Goal: Task Accomplishment & Management: Complete application form

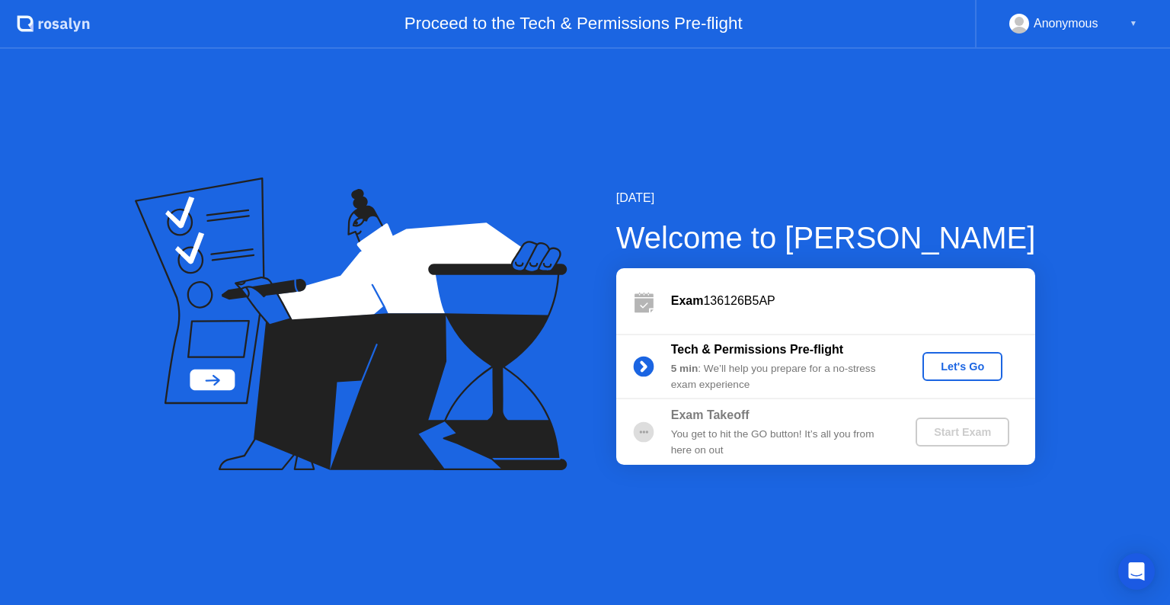
click at [970, 372] on div "Let's Go" at bounding box center [962, 366] width 68 height 12
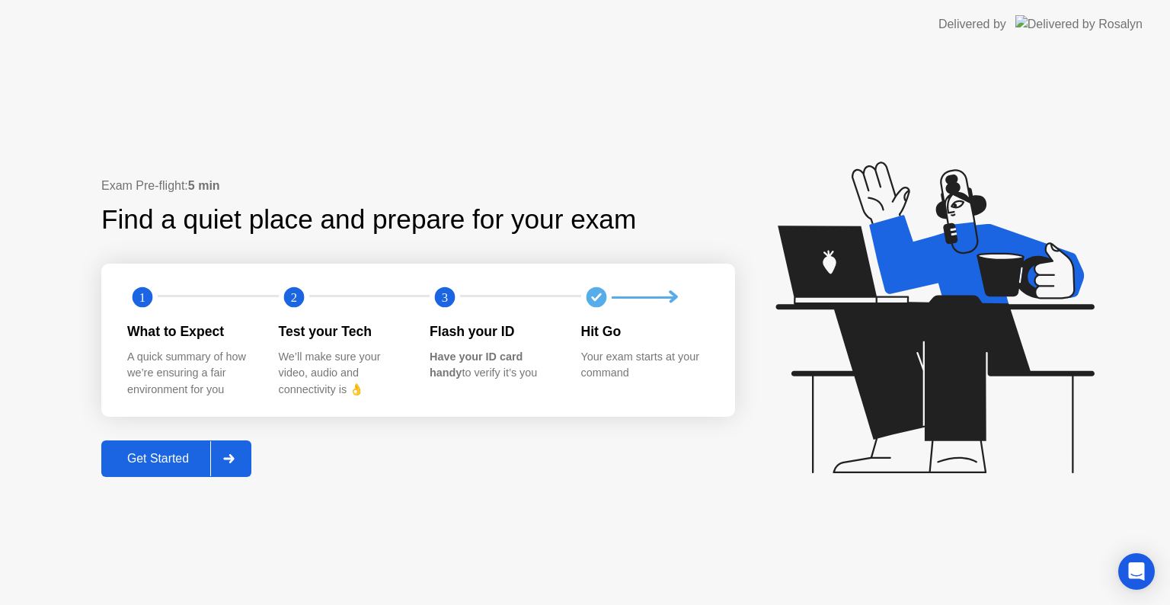
click at [194, 475] on button "Get Started" at bounding box center [176, 458] width 150 height 37
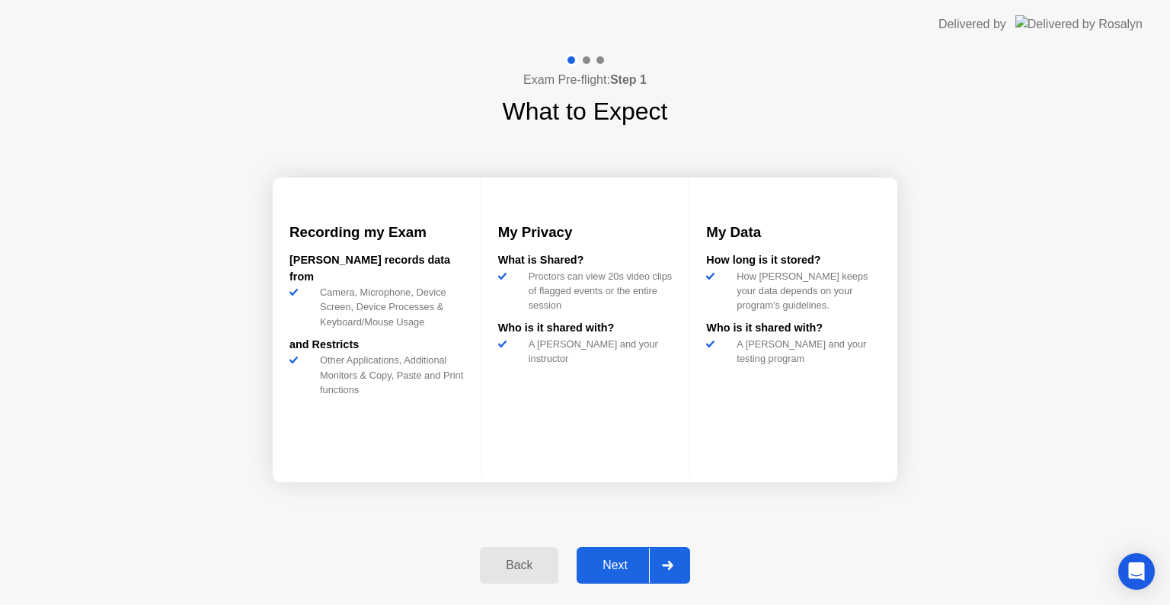
click at [609, 558] on div "Next" at bounding box center [615, 565] width 68 height 14
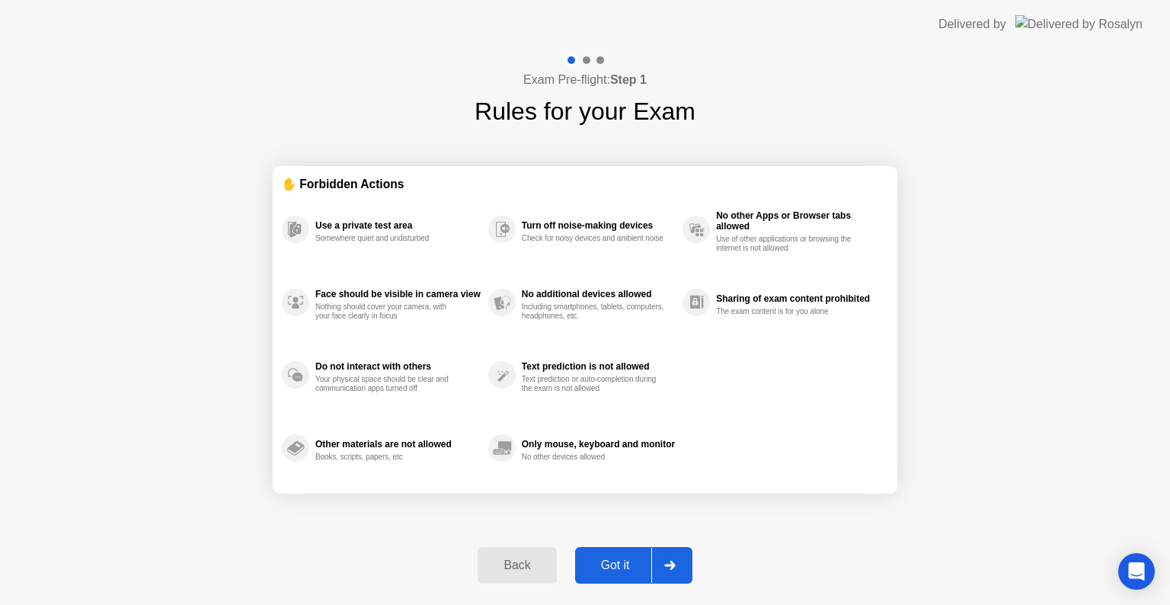
click at [609, 558] on div "Got it" at bounding box center [616, 565] width 72 height 14
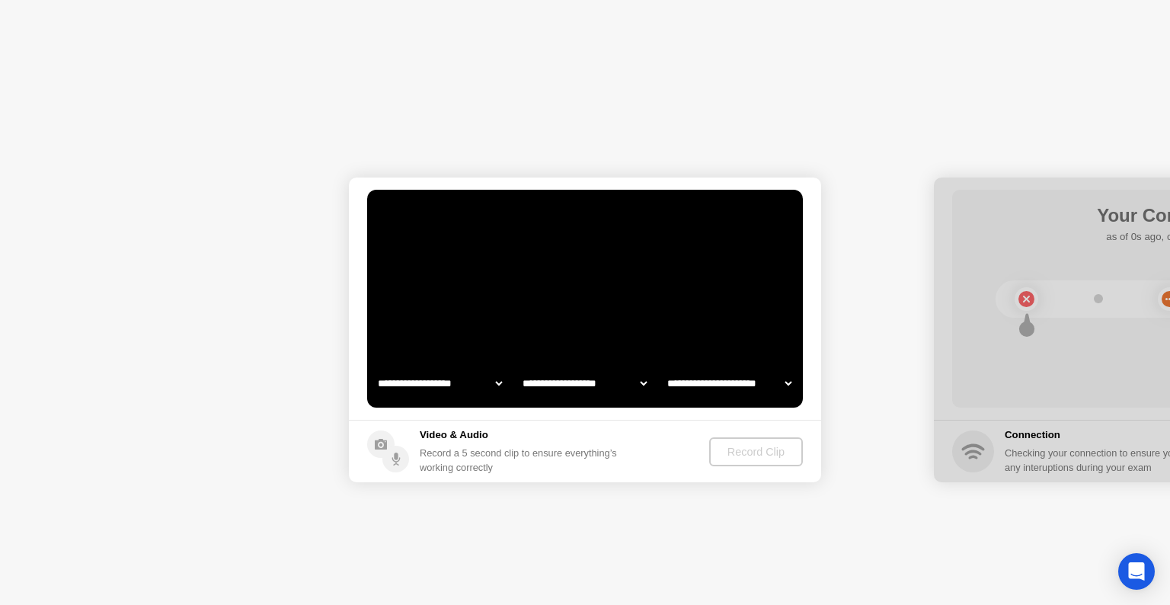
select select "**********"
select select "*******"
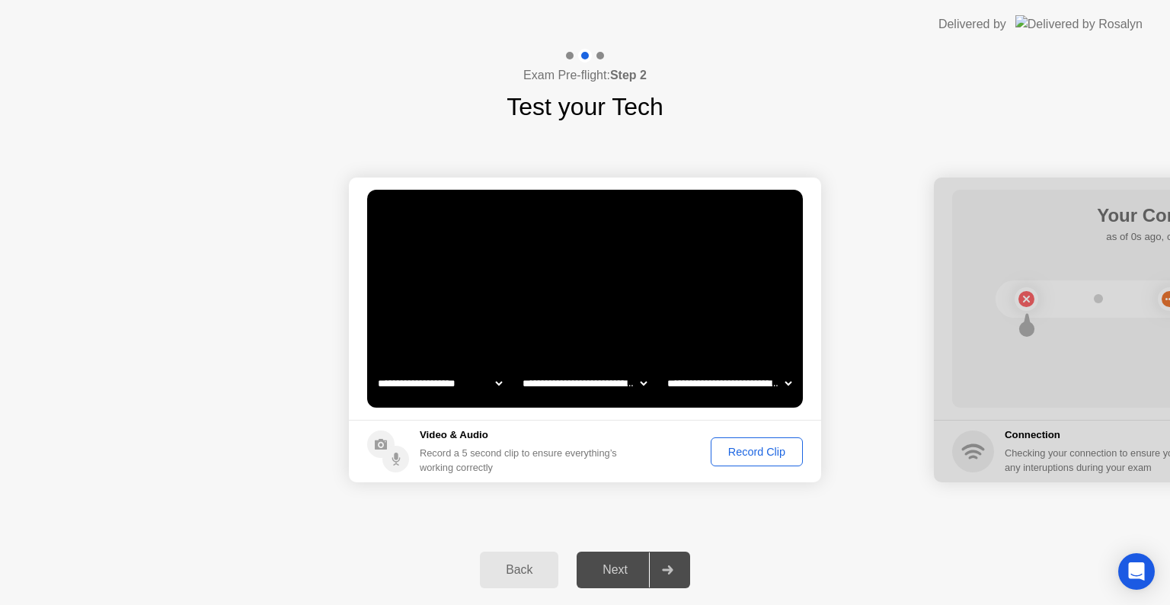
click at [656, 568] on div at bounding box center [667, 569] width 37 height 35
click at [725, 457] on div "Record Clip" at bounding box center [756, 452] width 81 height 12
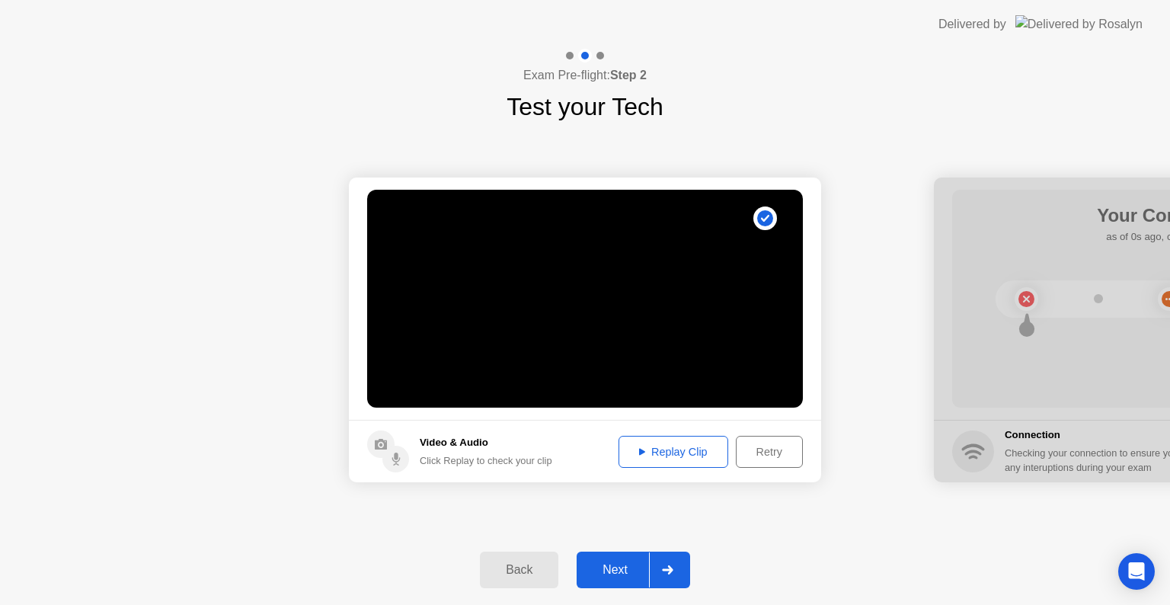
click at [685, 463] on button "Replay Clip" at bounding box center [673, 452] width 110 height 32
click at [673, 454] on div "Replay Clip" at bounding box center [673, 452] width 99 height 12
click at [532, 570] on div "Back" at bounding box center [518, 570] width 69 height 14
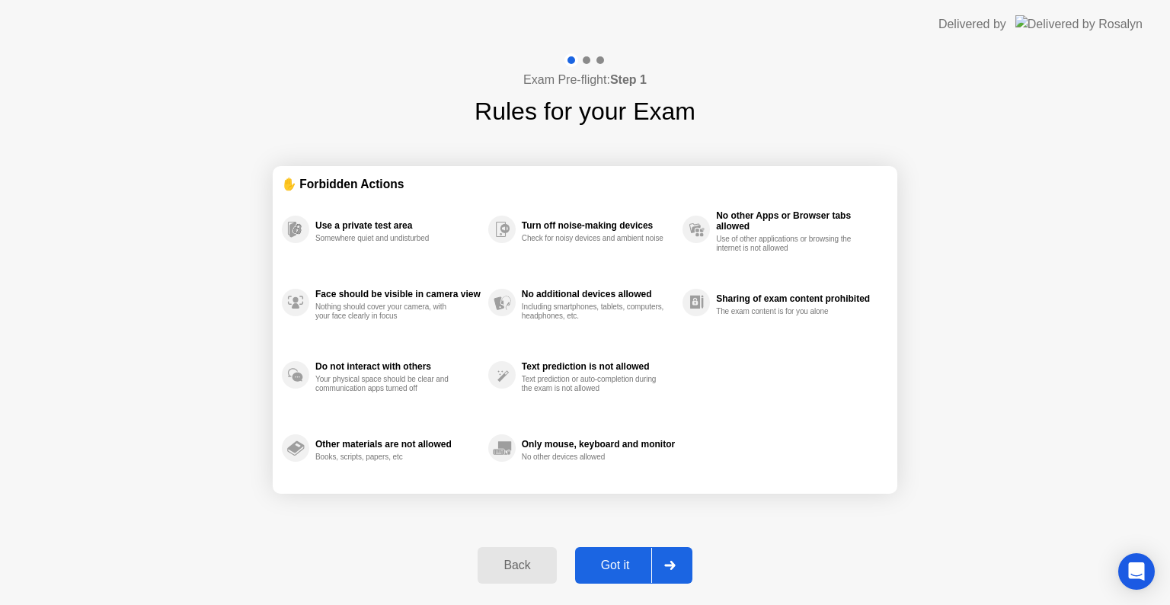
click at [634, 559] on div "Got it" at bounding box center [616, 565] width 72 height 14
select select "**********"
select select "*******"
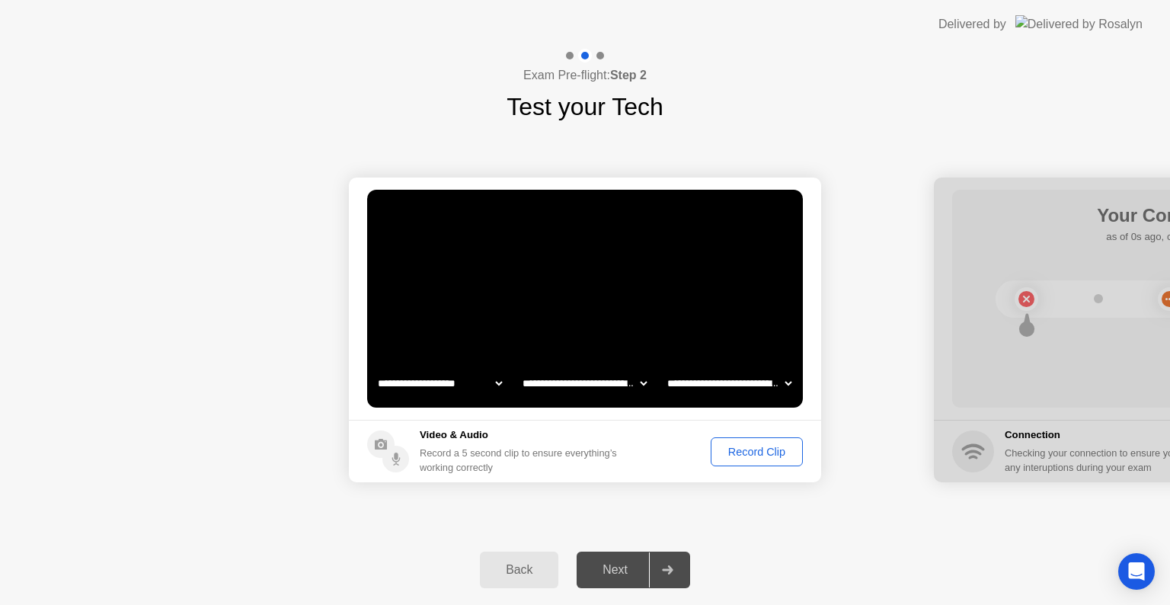
click at [741, 455] on div "Record Clip" at bounding box center [756, 452] width 81 height 12
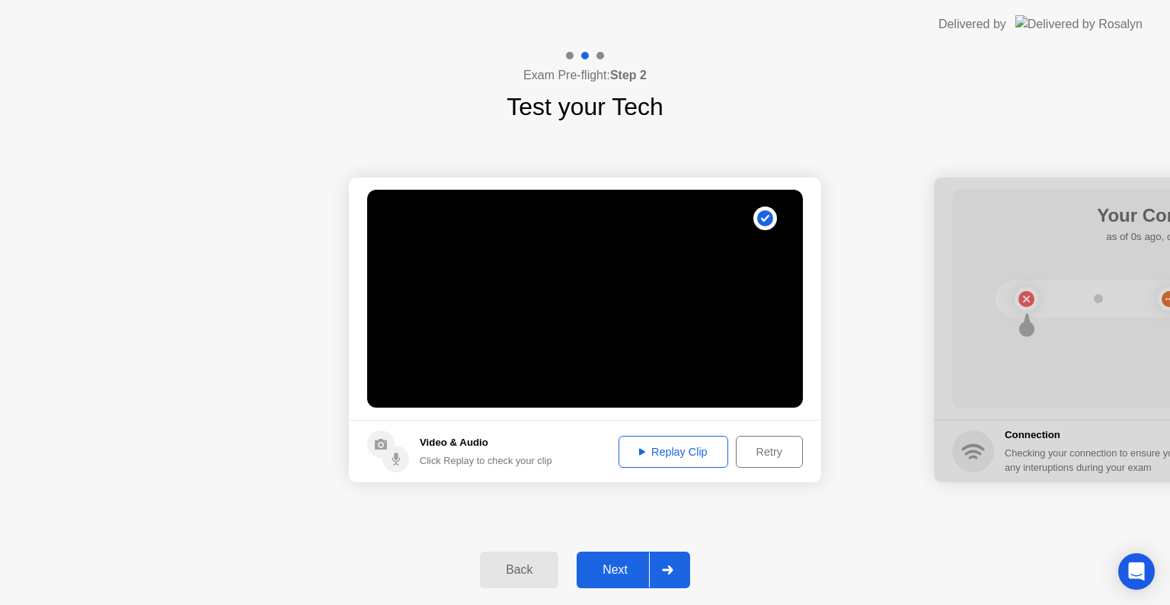
click at [635, 451] on div "Replay Clip" at bounding box center [673, 452] width 99 height 12
click at [672, 572] on icon at bounding box center [667, 569] width 11 height 9
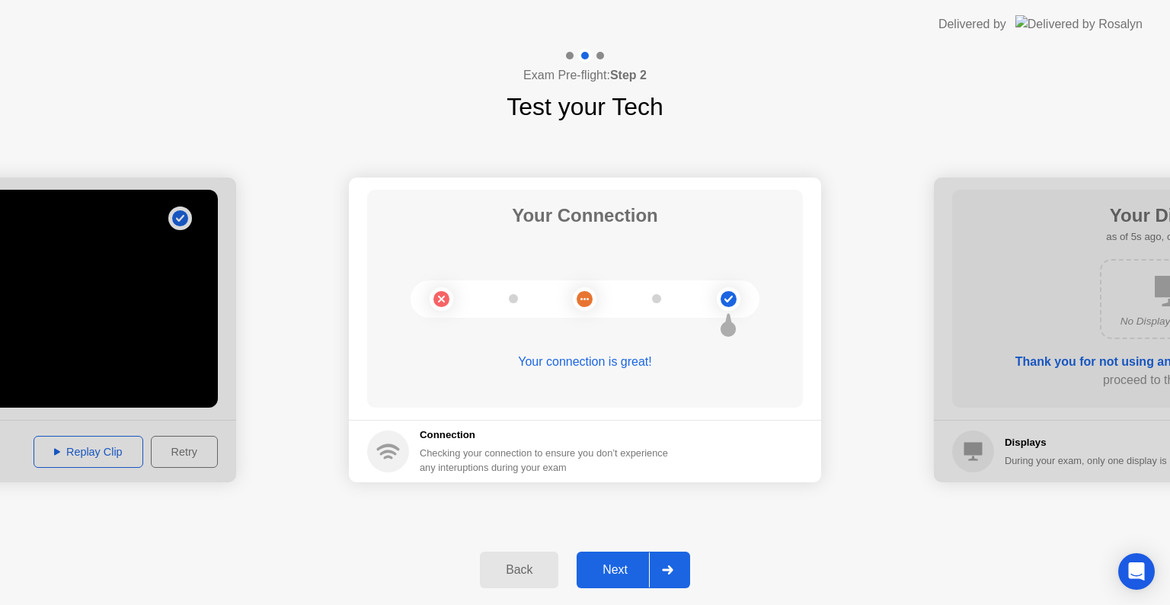
click at [672, 572] on icon at bounding box center [667, 569] width 11 height 9
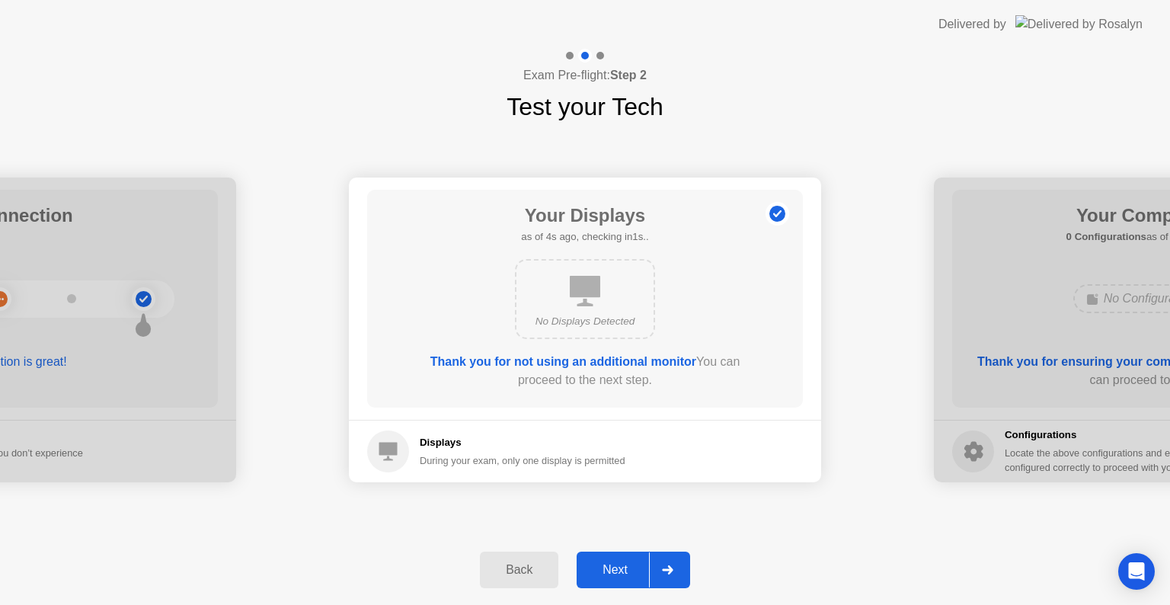
click at [675, 570] on div at bounding box center [667, 569] width 37 height 35
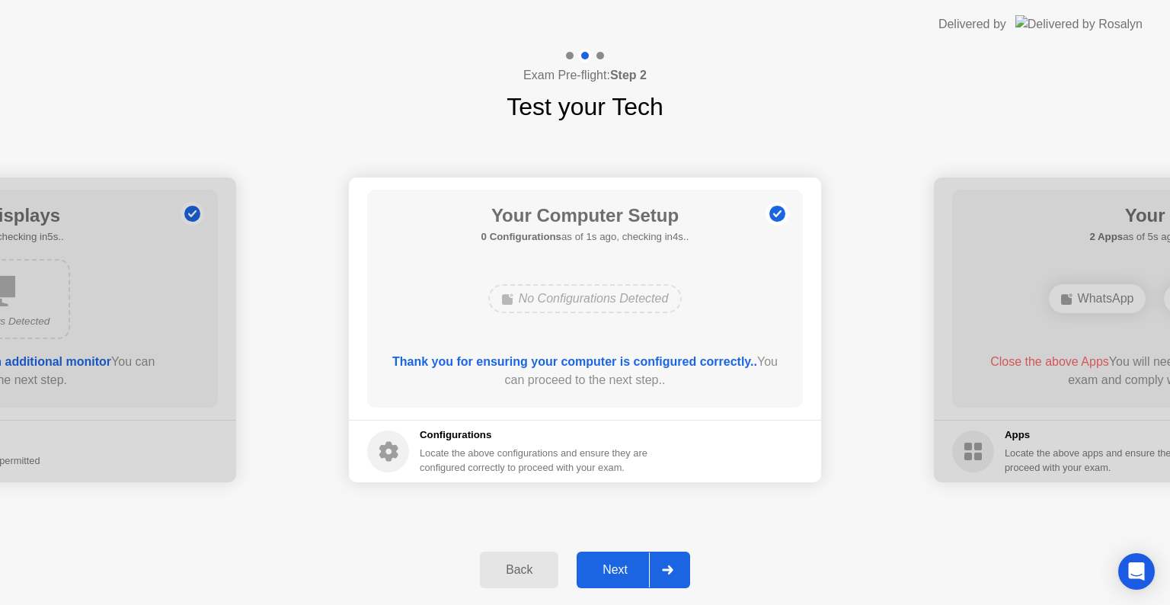
click at [675, 570] on div at bounding box center [667, 569] width 37 height 35
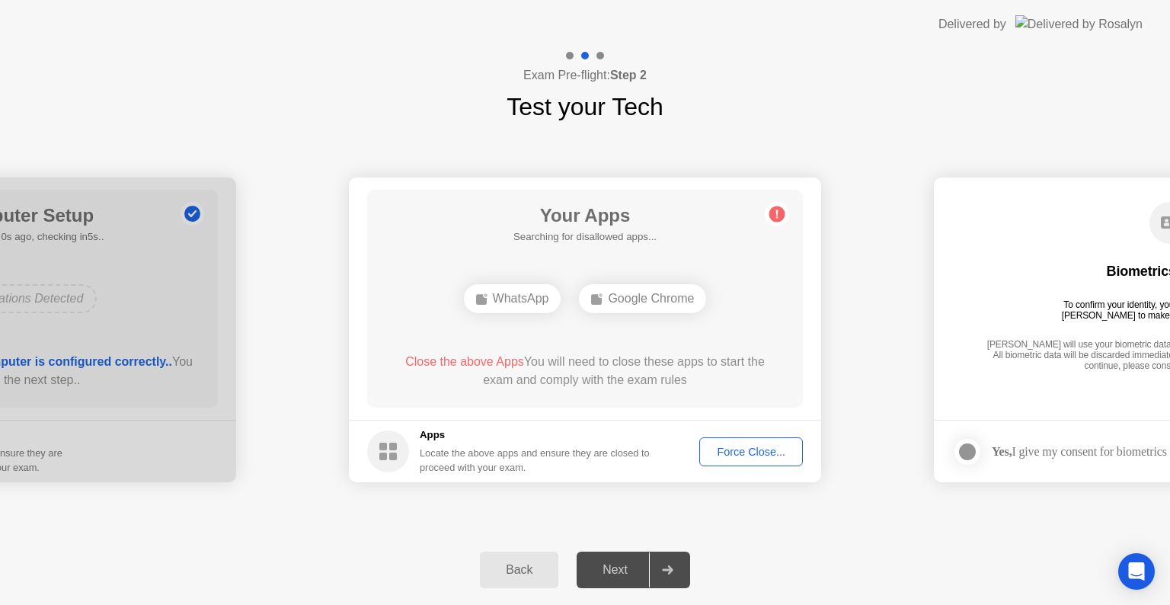
click at [736, 446] on div "Force Close..." at bounding box center [750, 452] width 93 height 12
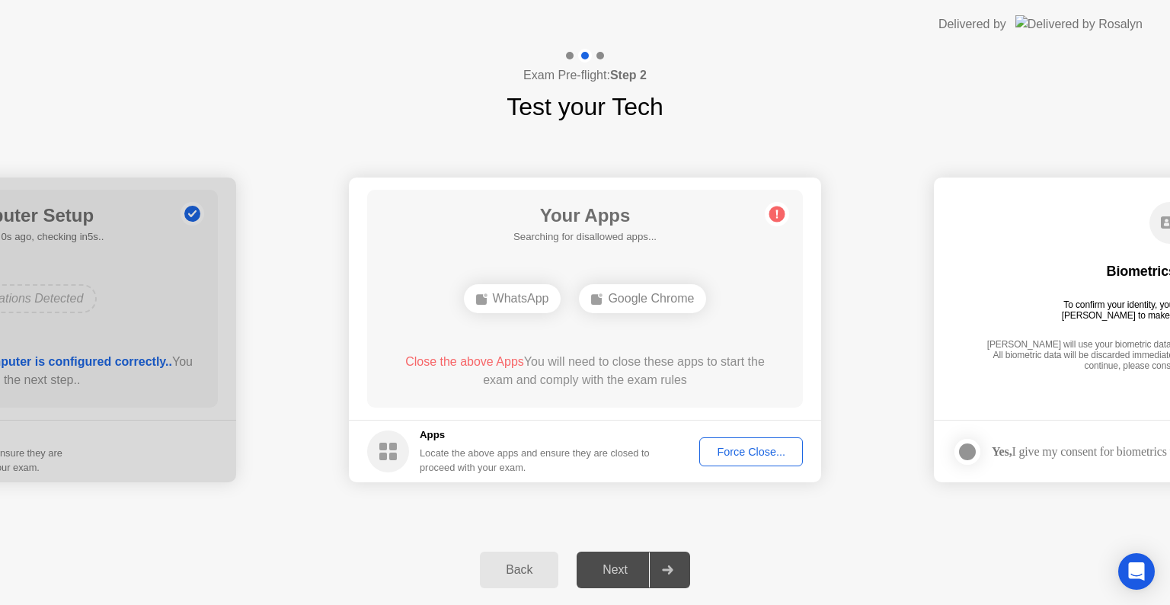
click at [784, 446] on div "Force Close..." at bounding box center [750, 452] width 93 height 12
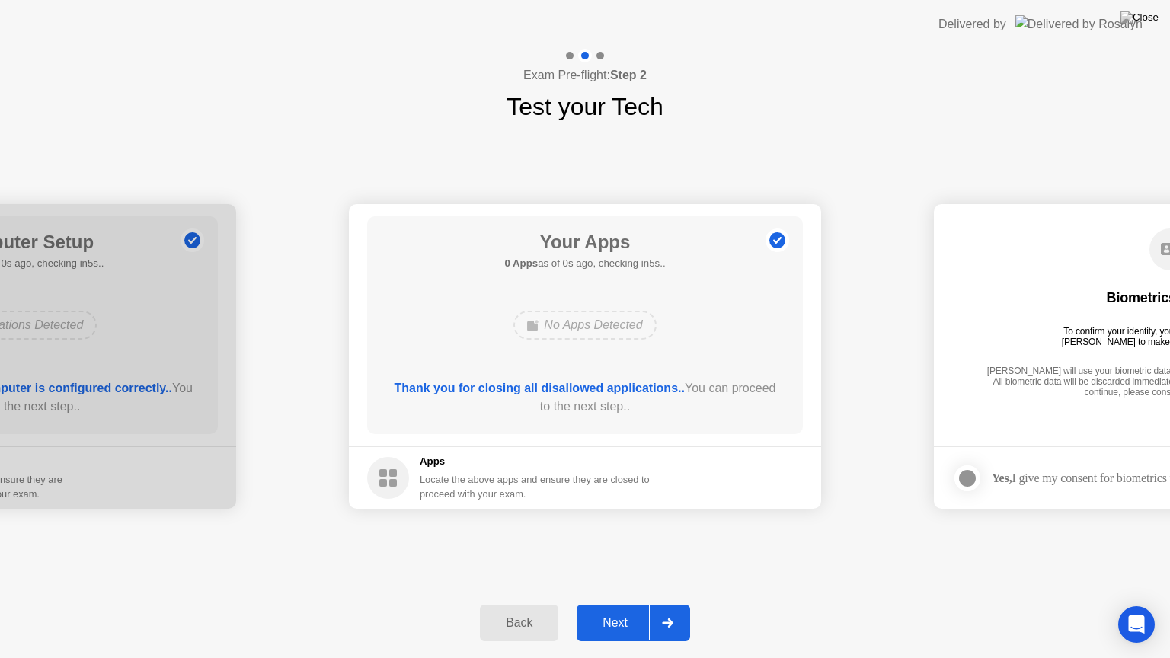
click at [664, 604] on div at bounding box center [667, 622] width 37 height 35
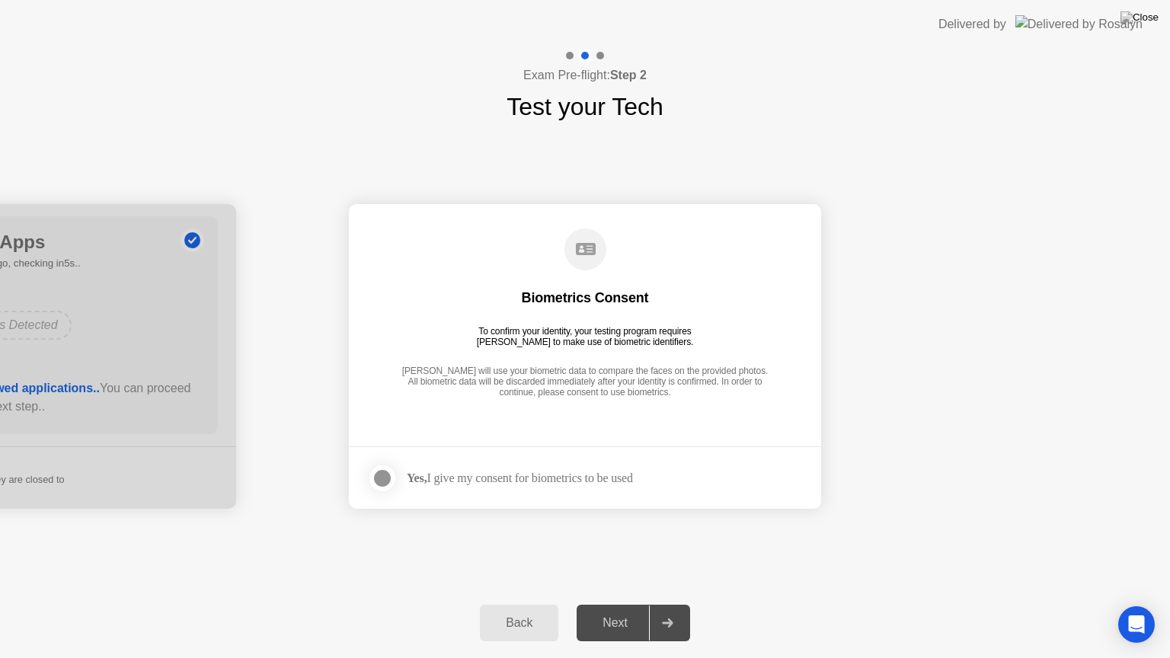
click at [664, 604] on div at bounding box center [667, 622] width 37 height 35
click at [394, 471] on label at bounding box center [387, 478] width 40 height 30
click at [675, 604] on div at bounding box center [667, 622] width 37 height 35
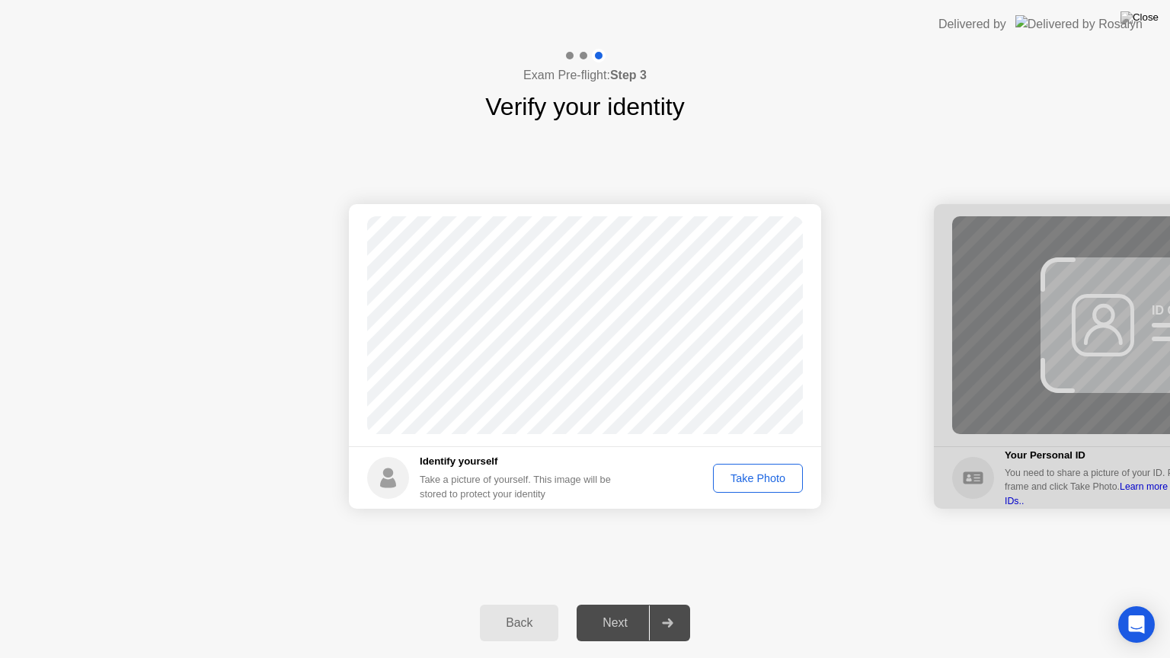
click at [753, 476] on div "Take Photo" at bounding box center [757, 478] width 79 height 12
click at [670, 604] on icon at bounding box center [667, 622] width 11 height 9
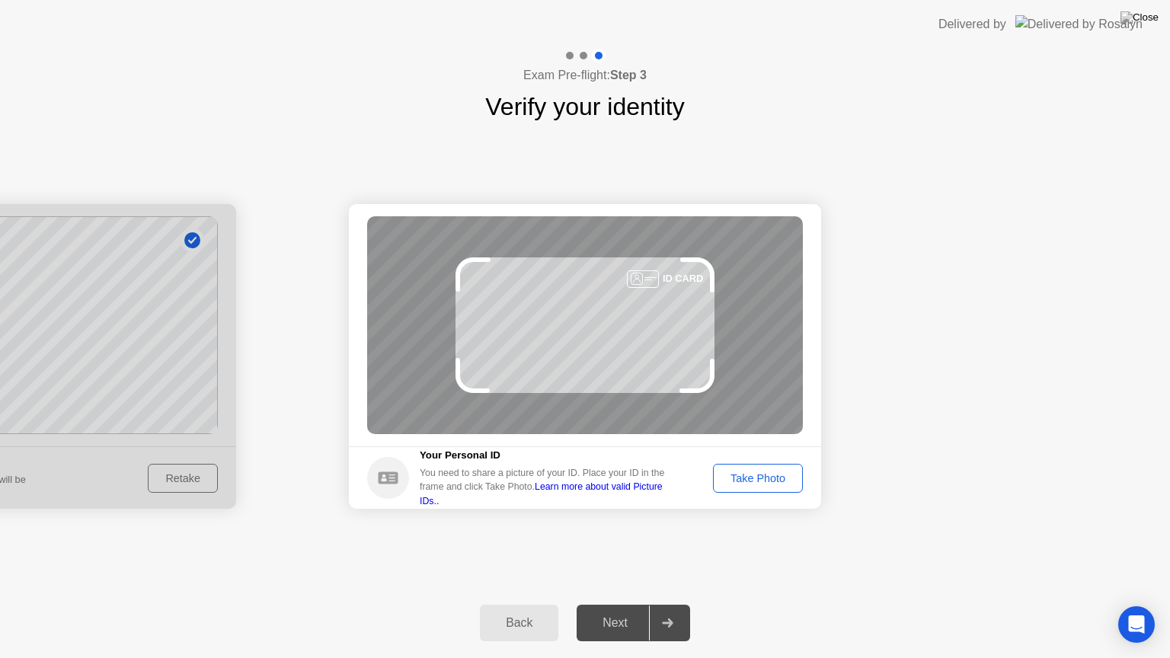
click at [616, 345] on div "ID CARD" at bounding box center [585, 325] width 436 height 218
click at [768, 474] on div "Take Photo" at bounding box center [757, 478] width 79 height 12
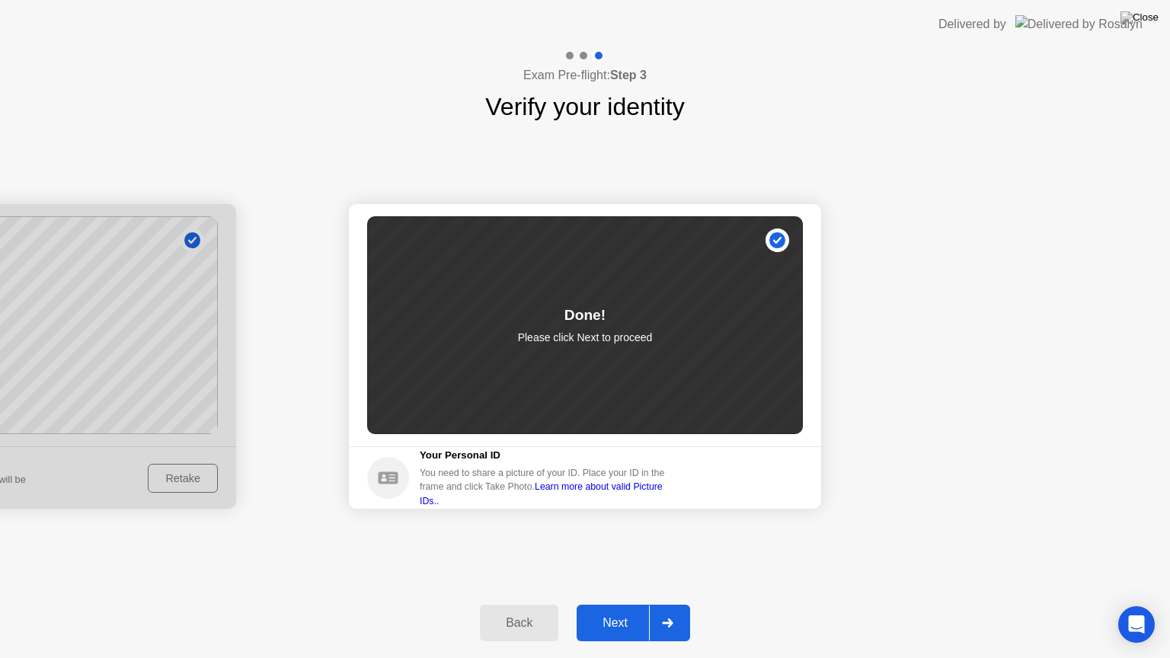
click at [676, 604] on div at bounding box center [667, 622] width 37 height 35
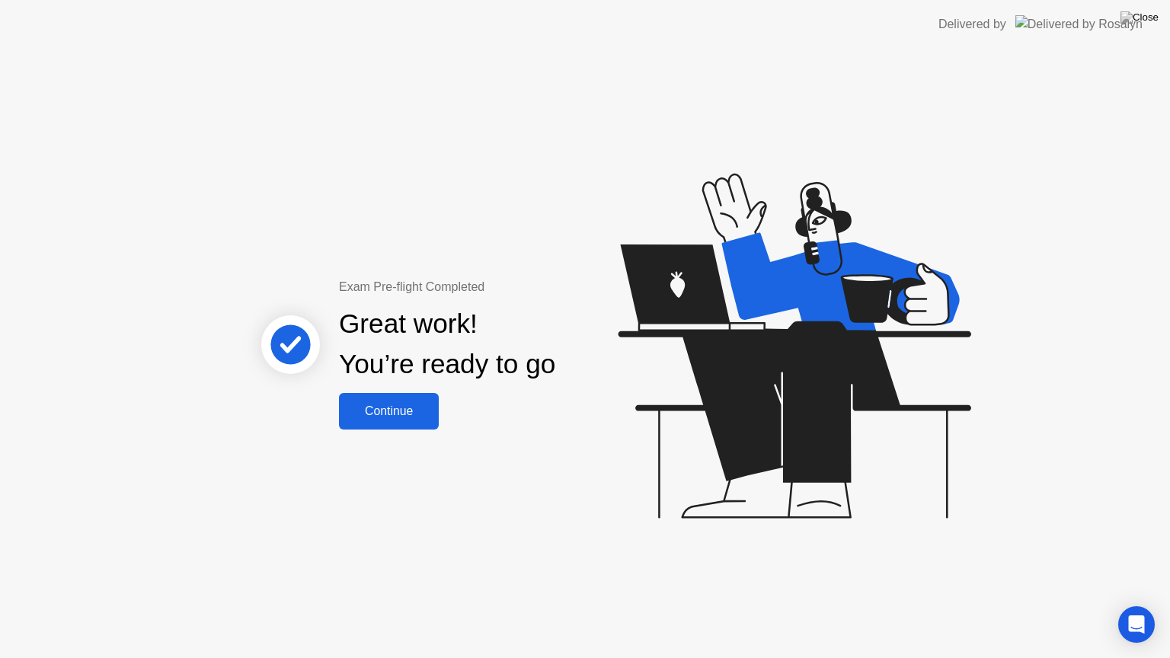
click at [367, 417] on div "Continue" at bounding box center [388, 411] width 91 height 14
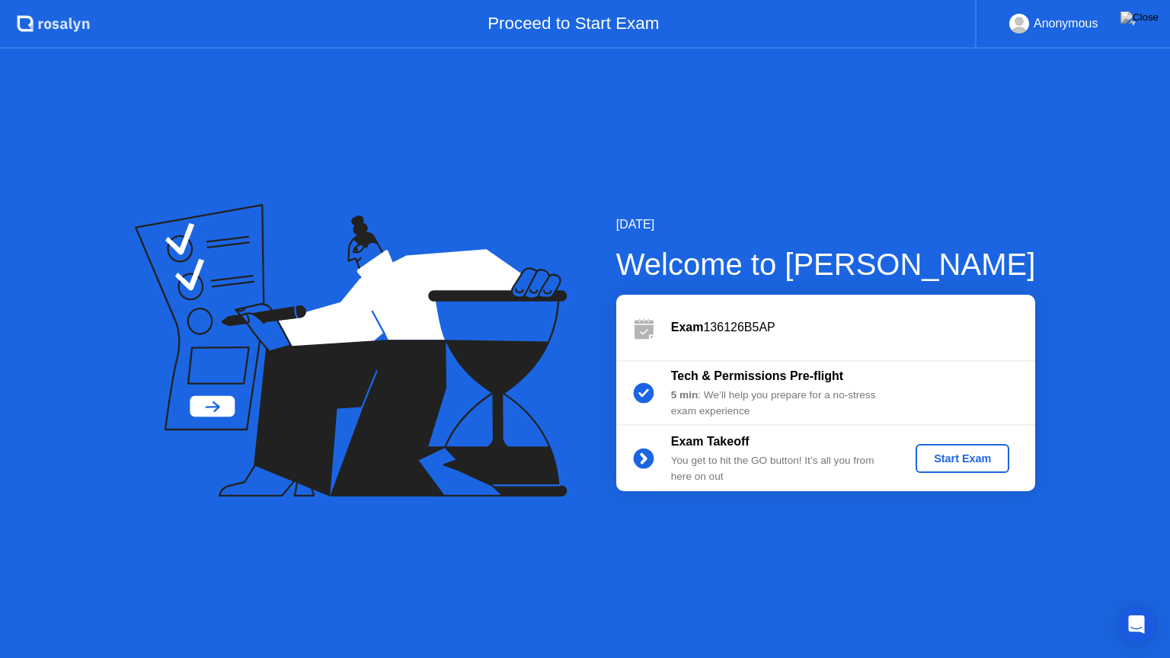
click at [937, 461] on div "Start Exam" at bounding box center [961, 458] width 81 height 12
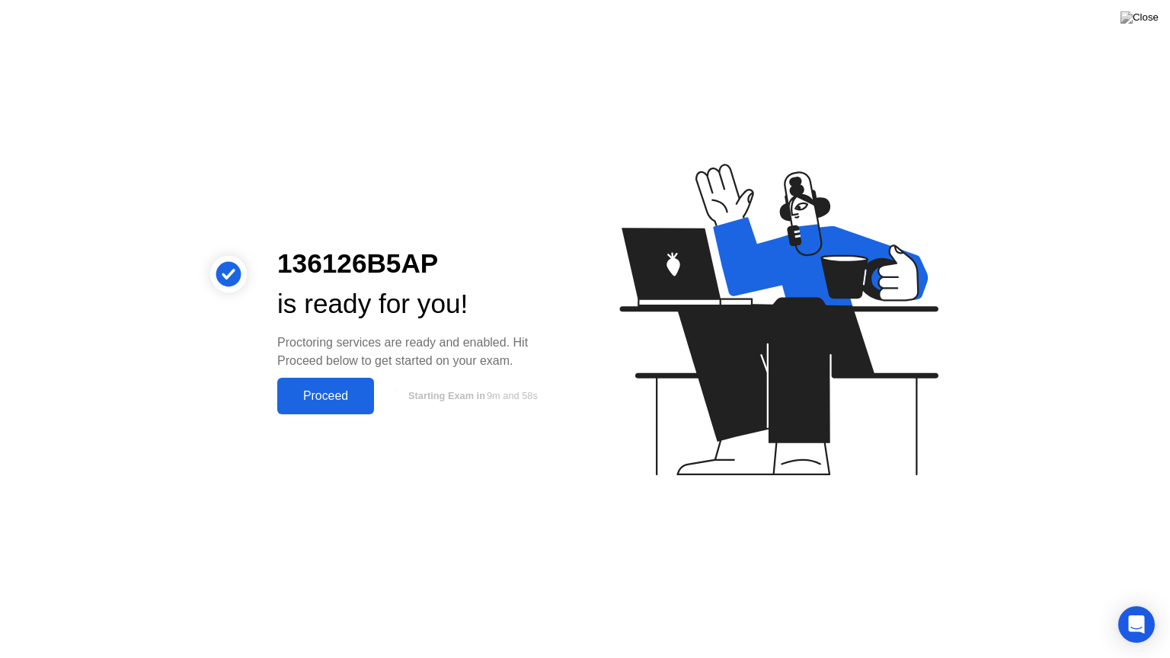
click at [353, 396] on div "Proceed" at bounding box center [326, 396] width 88 height 14
